Goal: Information Seeking & Learning: Check status

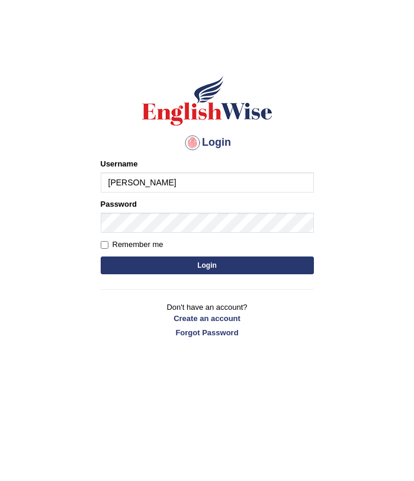
type input "ritvikhurana"
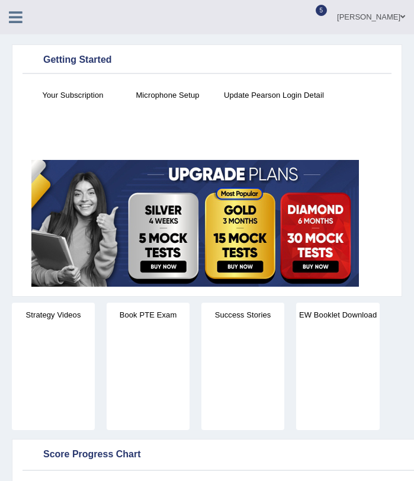
click at [30, 19] on link at bounding box center [15, 16] width 31 height 18
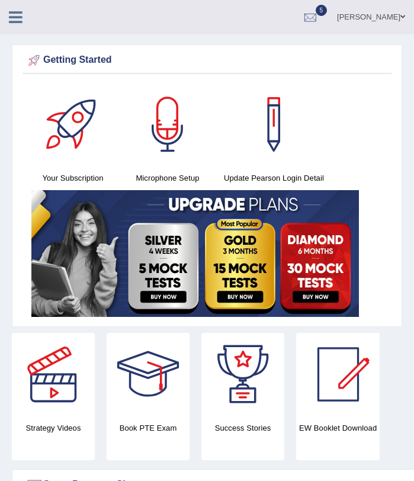
click at [11, 15] on icon at bounding box center [16, 16] width 14 height 15
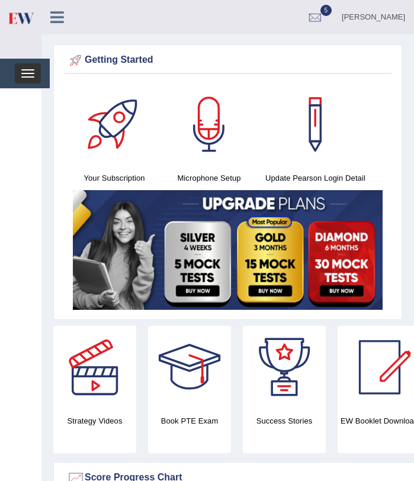
click at [31, 77] on span "button" at bounding box center [27, 76] width 13 height 1
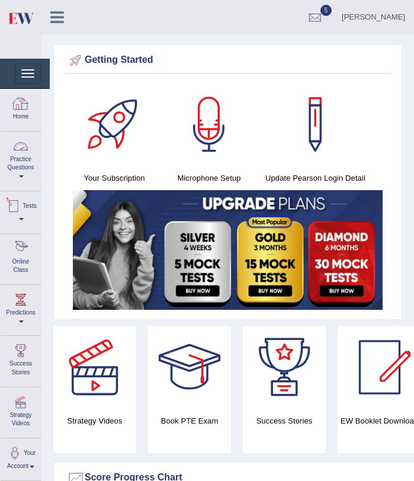
click at [24, 262] on link "Online Class" at bounding box center [21, 257] width 40 height 47
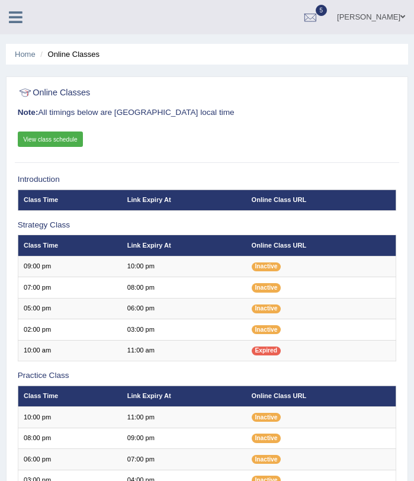
click at [72, 139] on link "View class schedule" at bounding box center [51, 139] width 66 height 15
